Goal: Use online tool/utility: Utilize a website feature to perform a specific function

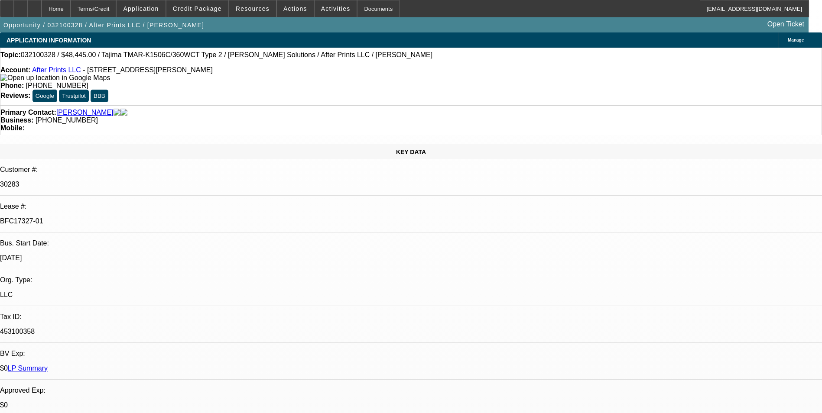
select select "0"
select select "2"
select select "0"
select select "6"
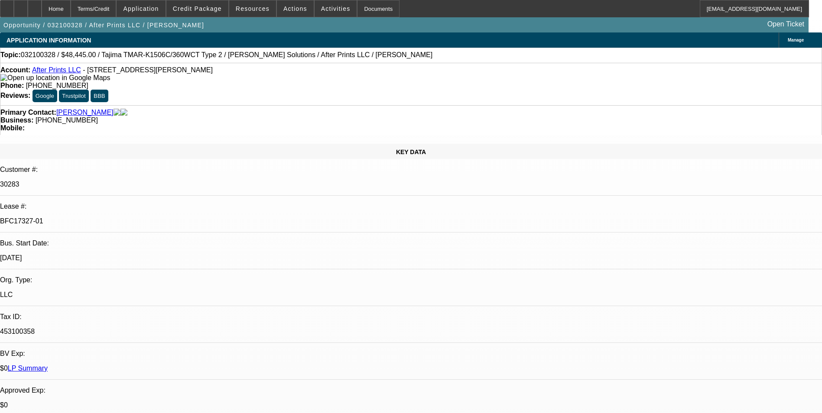
select select "0"
select select "2"
select select "0"
select select "6"
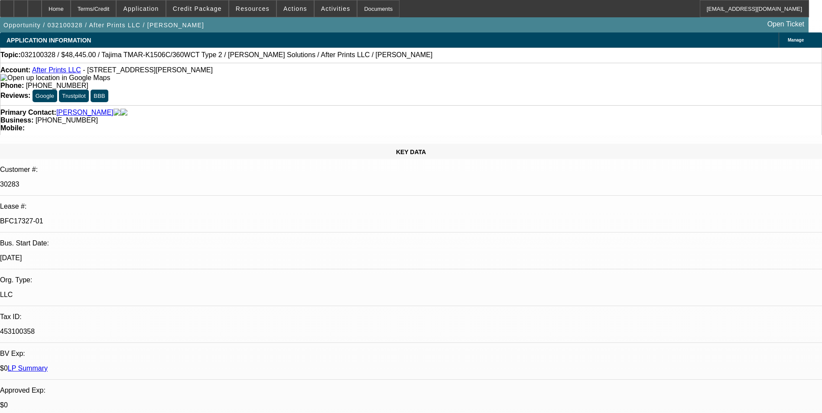
select select "0"
select select "2"
select select "0"
select select "6"
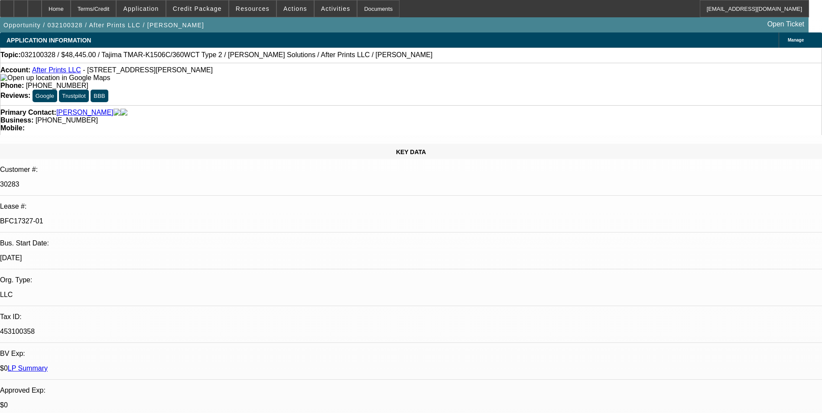
select select "0"
select select "2"
select select "0"
select select "2"
